Goal: Task Accomplishment & Management: Manage account settings

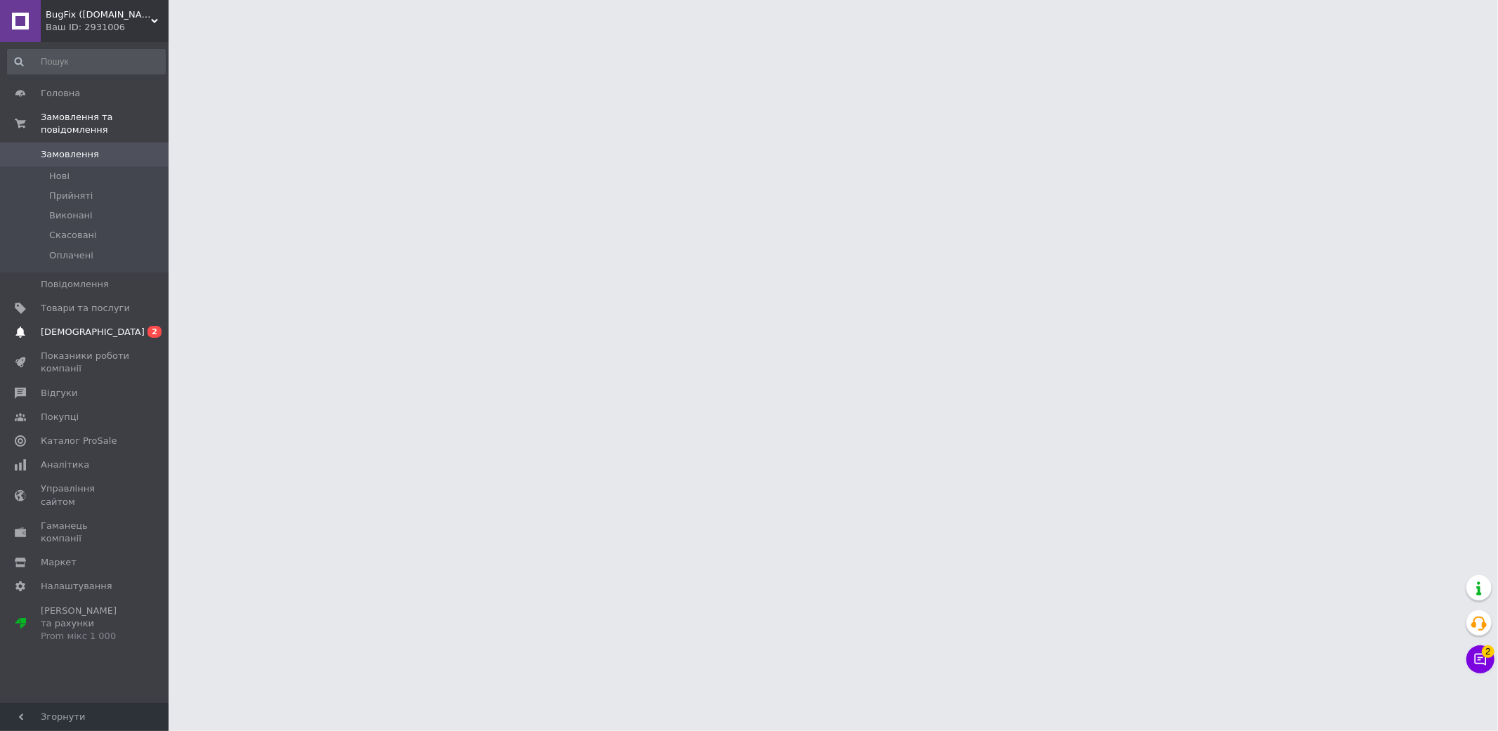
click at [100, 326] on span "[DEMOGRAPHIC_DATA]" at bounding box center [85, 332] width 89 height 13
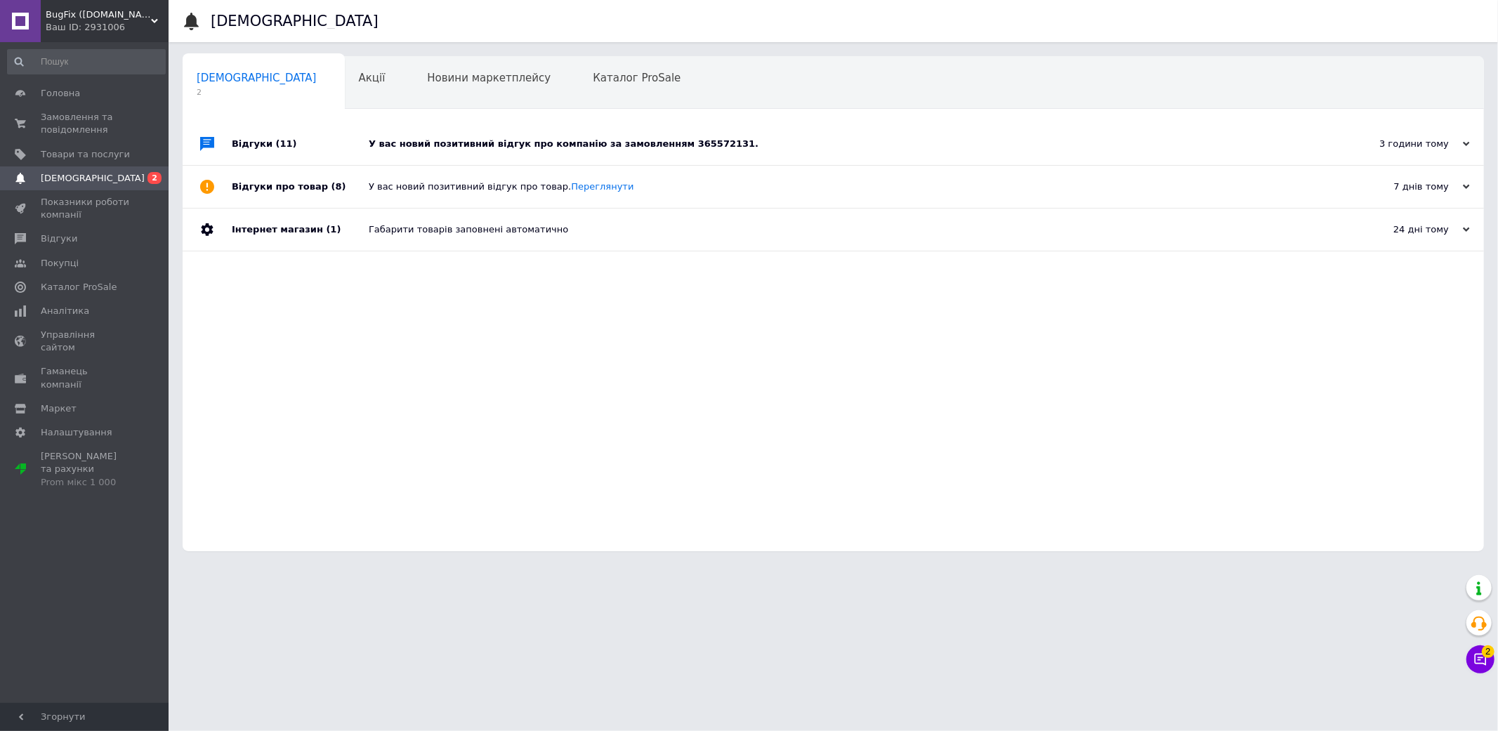
click at [645, 138] on div "У вас новий позитивний відгук про компанію за замовленням 365572131." at bounding box center [849, 144] width 961 height 13
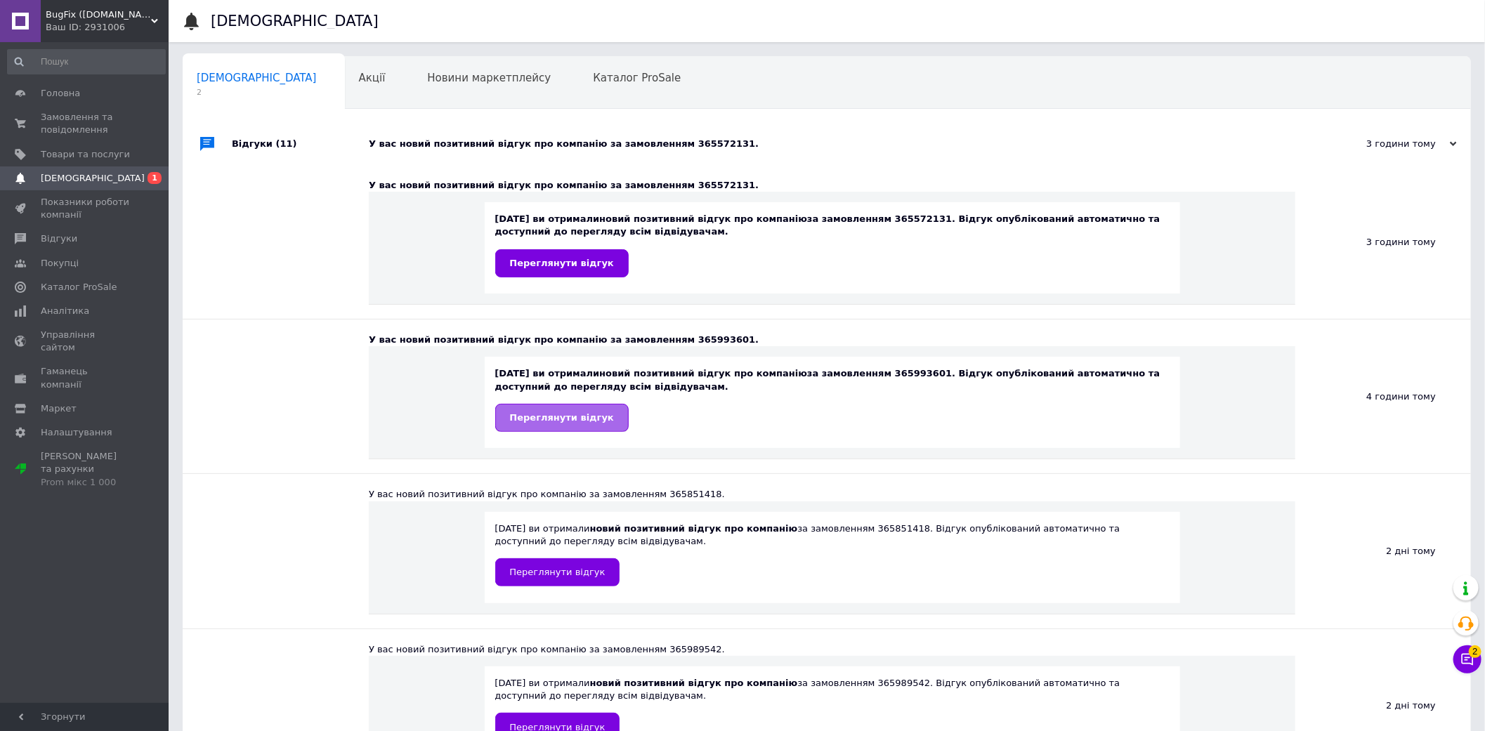
click at [588, 420] on span "Переглянути відгук" at bounding box center [562, 417] width 104 height 11
click at [527, 267] on span "Переглянути відгук" at bounding box center [562, 263] width 104 height 11
click at [44, 234] on span "Відгуки" at bounding box center [59, 238] width 37 height 13
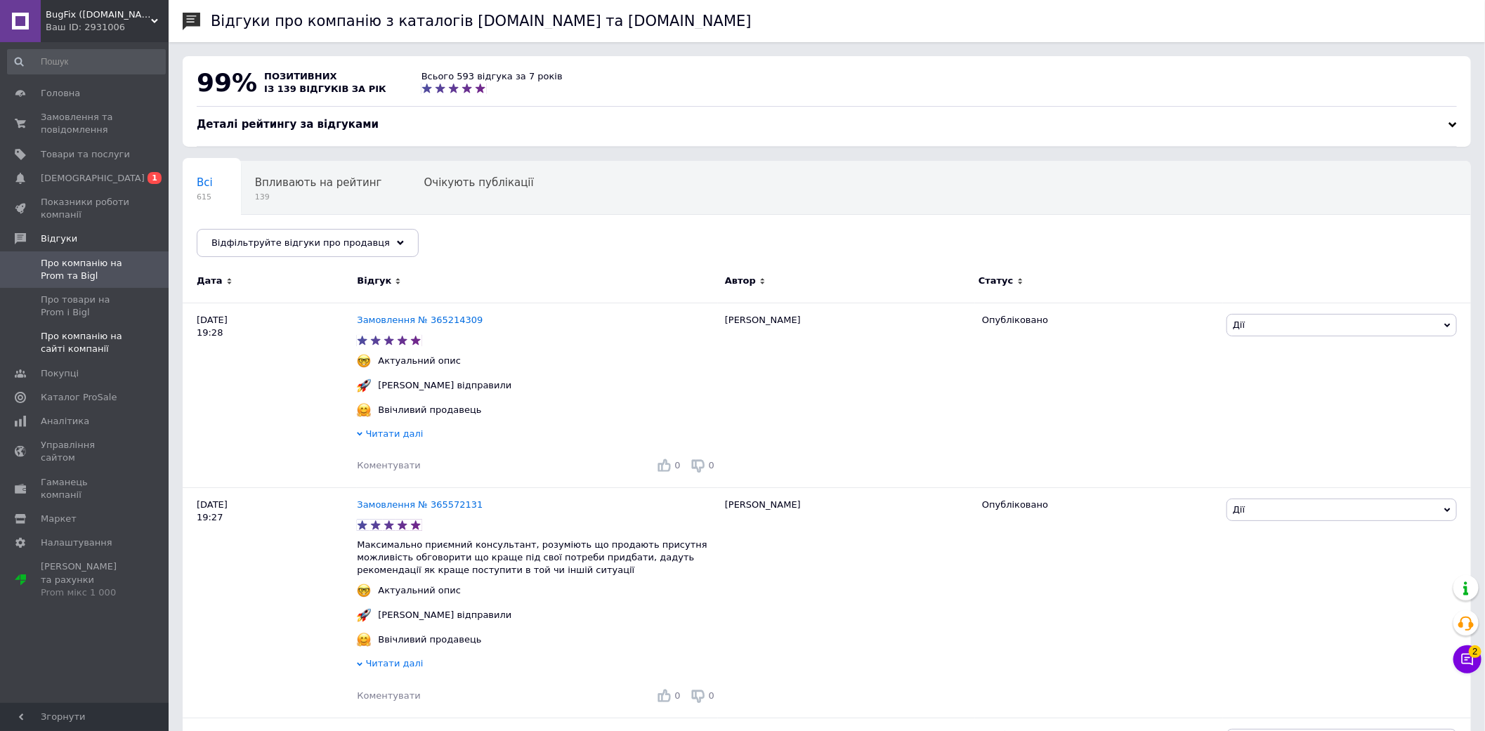
click at [74, 343] on span "Про компанію на сайті компанії" at bounding box center [85, 342] width 89 height 25
